Goal: Navigation & Orientation: Find specific page/section

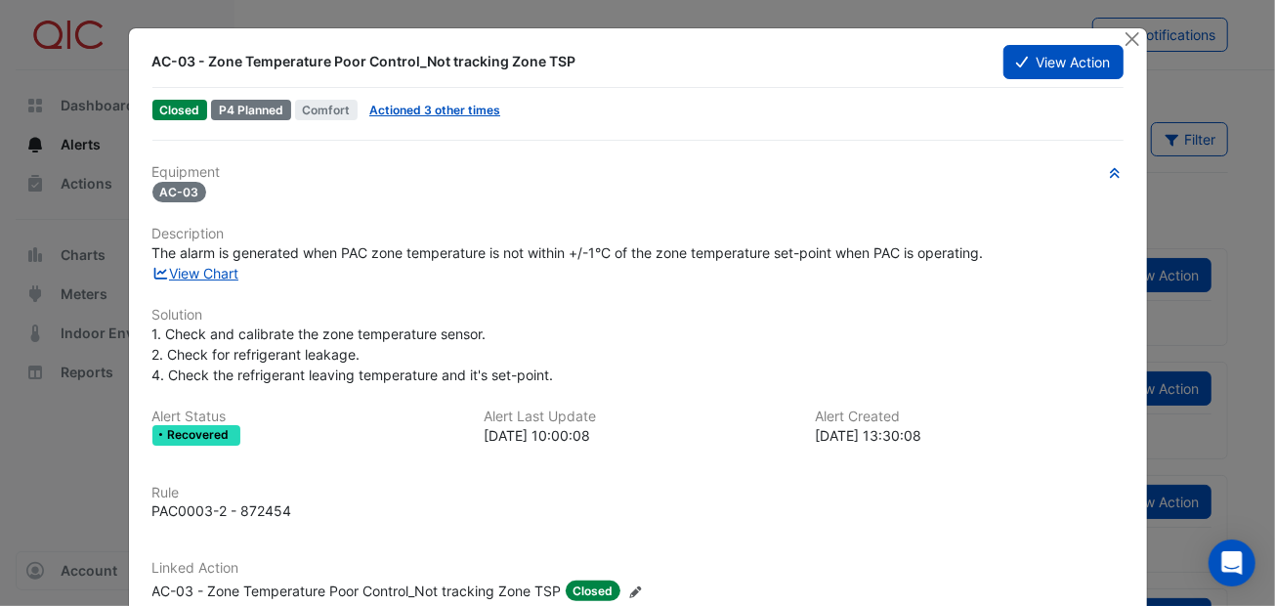
click at [1130, 25] on ngb-modal-window "AC-03 - Zone Temperature Poor Control_Not tracking Zone TSP View Action Closed …" at bounding box center [637, 303] width 1275 height 606
click at [1131, 35] on button "Close" at bounding box center [1133, 38] width 21 height 21
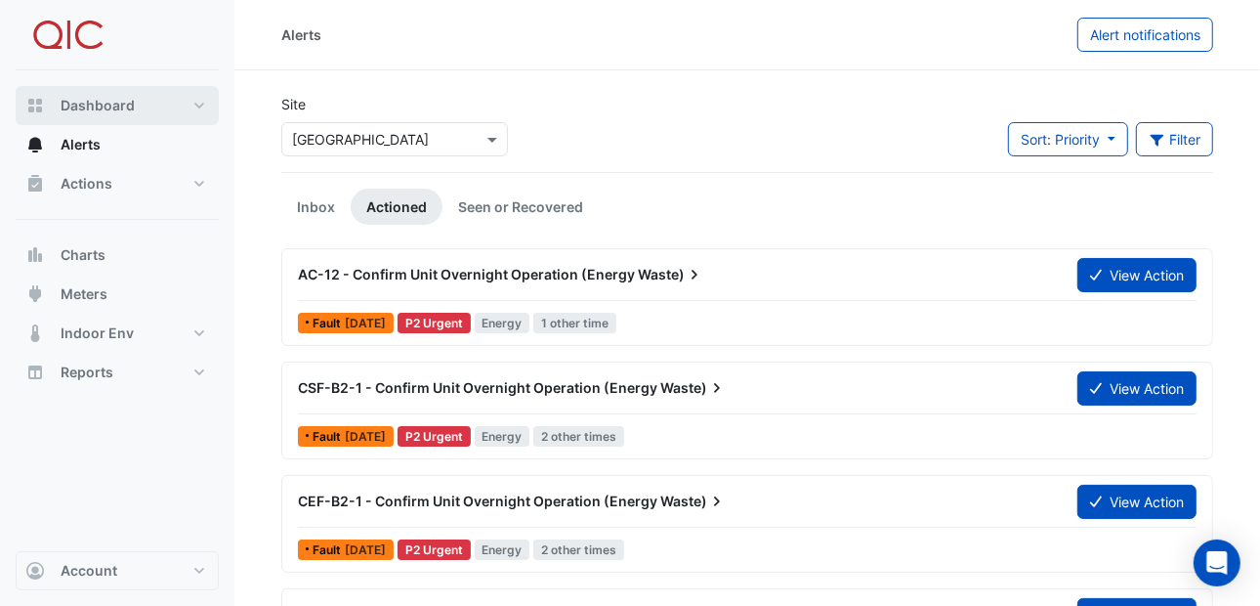
click at [91, 102] on span "Dashboard" at bounding box center [98, 106] width 74 height 20
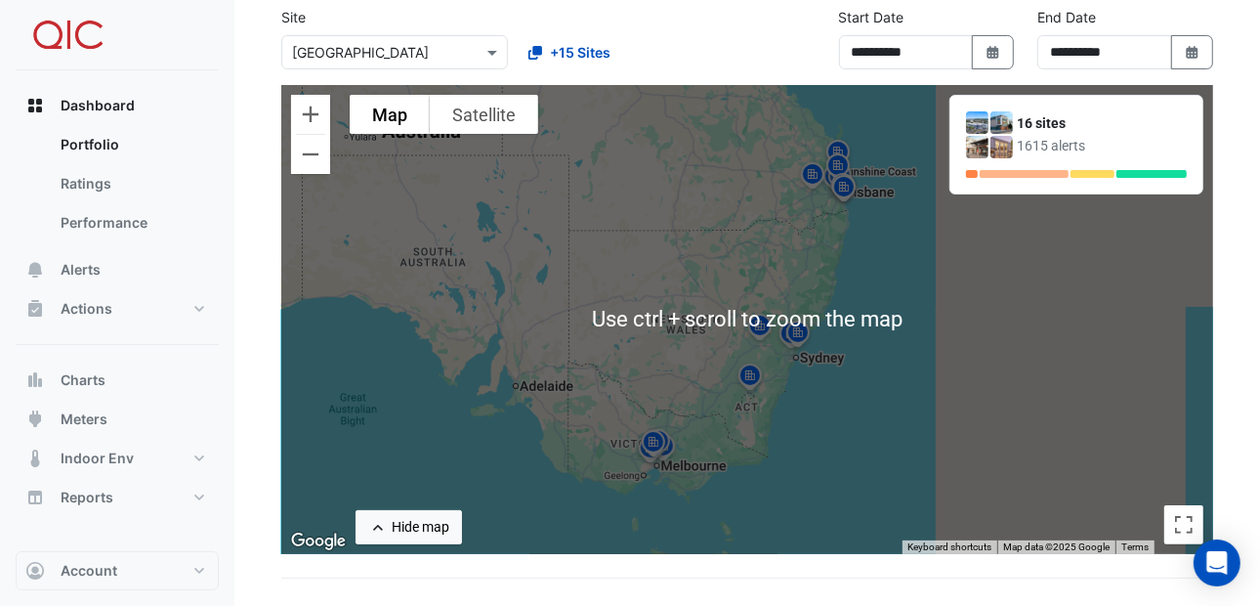
scroll to position [97, 0]
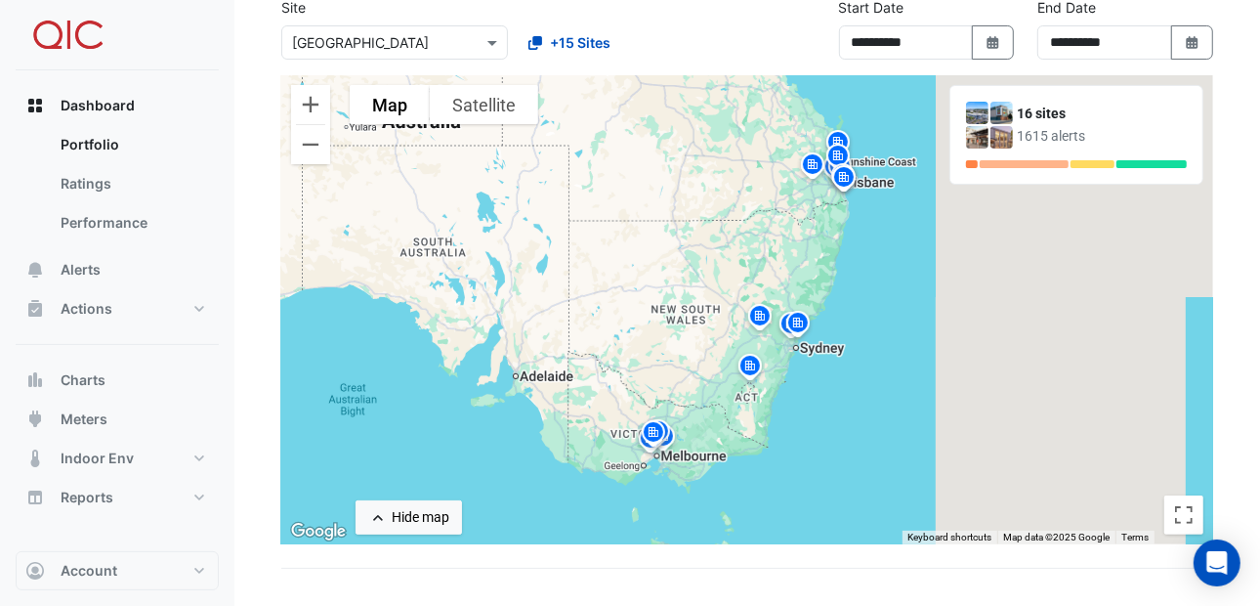
click at [757, 314] on img at bounding box center [760, 319] width 31 height 34
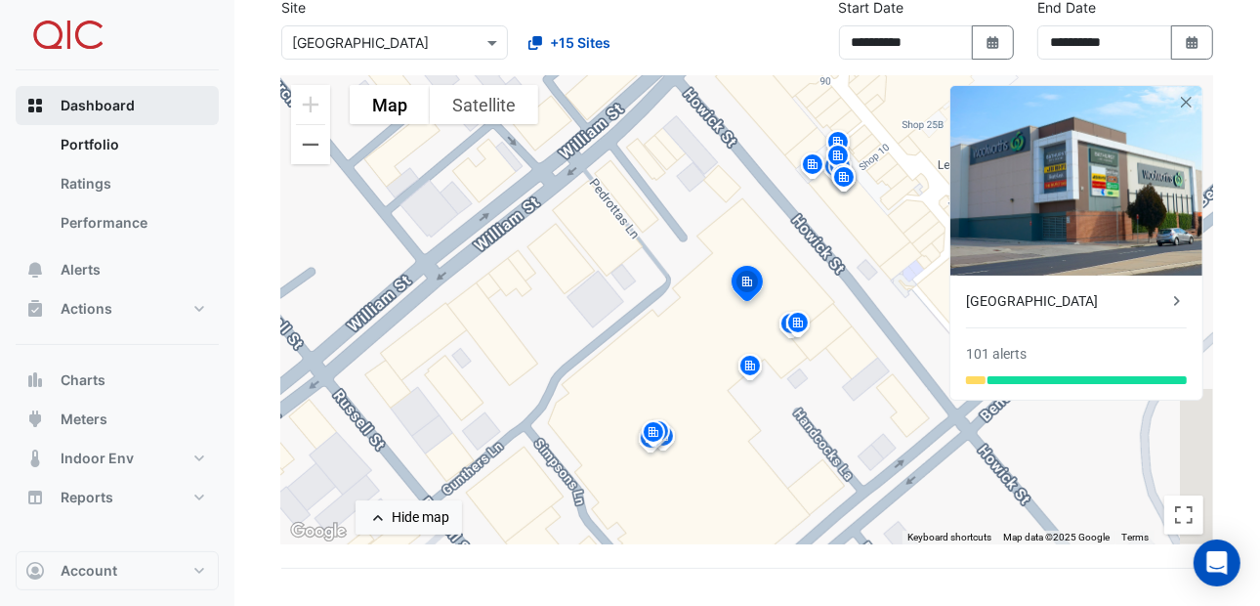
click at [106, 105] on span "Dashboard" at bounding box center [98, 106] width 74 height 20
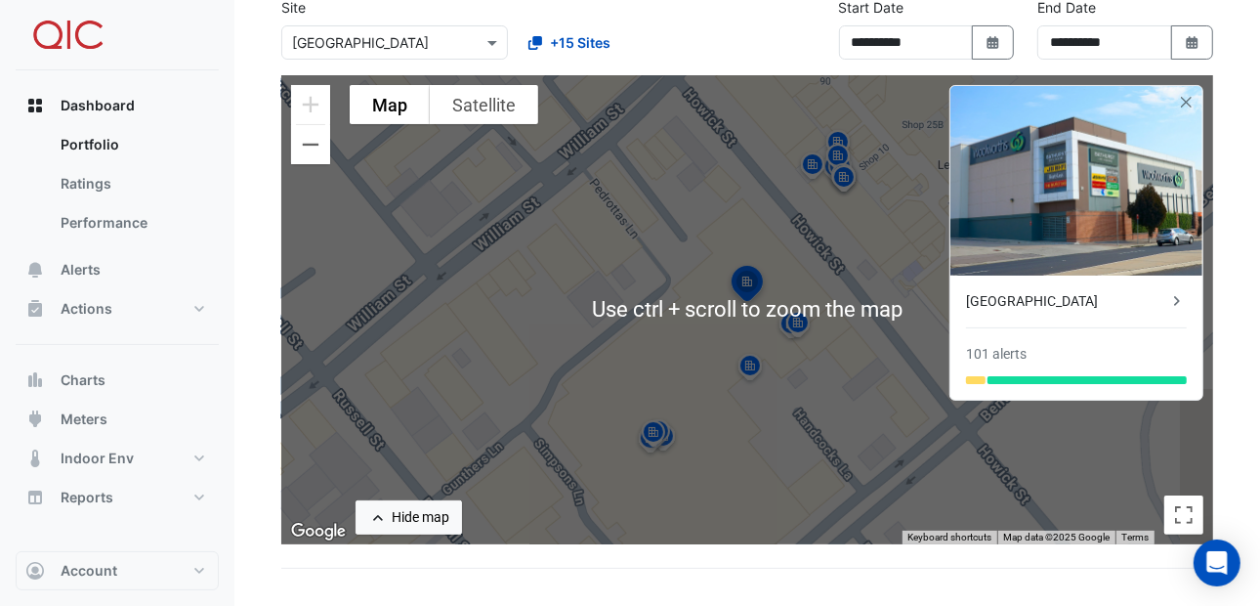
scroll to position [0, 0]
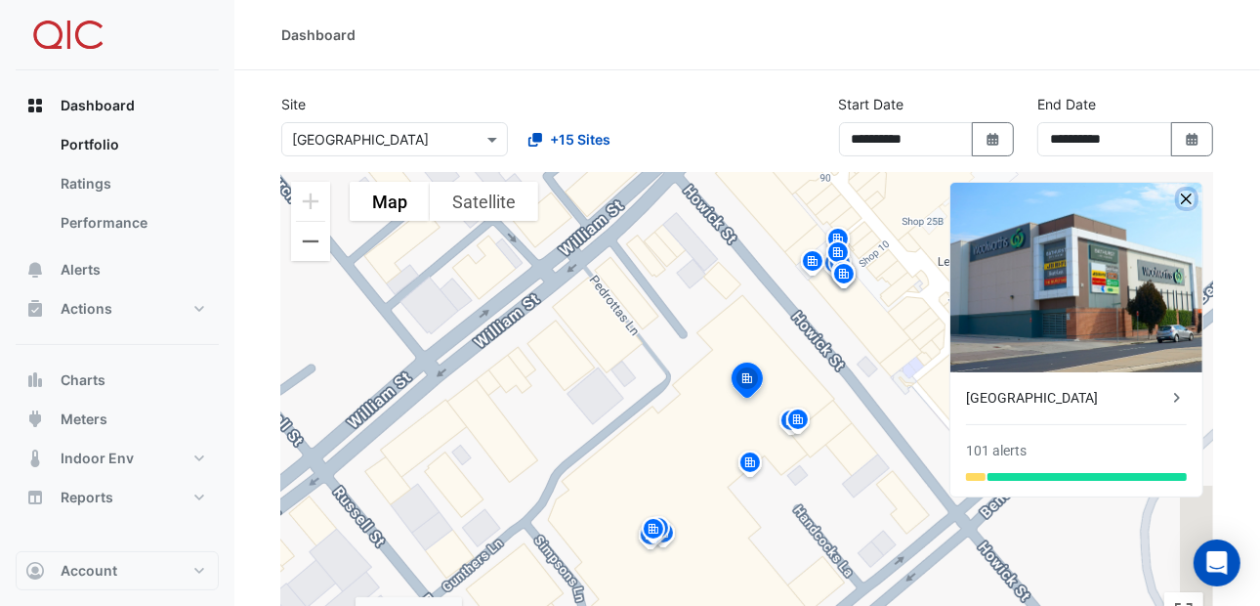
click at [1188, 192] on button "button" at bounding box center [1187, 199] width 17 height 17
